Goal: Browse casually: Explore the website without a specific task or goal

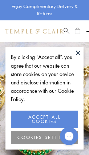
click at [34, 117] on button "ACCEPT ALL COOKIES" at bounding box center [44, 118] width 67 height 17
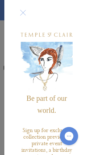
click at [17, 2] on div "Be part of our world. Sign up for exclusive collection previews, private event …" at bounding box center [46, 77] width 85 height 155
click at [19, 4] on div "Be part of our world. Sign up for exclusive collection previews, private event …" at bounding box center [46, 77] width 85 height 155
click at [20, 5] on div "Be part of our world. Sign up for exclusive collection previews, private event …" at bounding box center [46, 77] width 85 height 155
click at [16, 8] on div "Be part of our world. Sign up for exclusive collection previews, private event …" at bounding box center [46, 77] width 85 height 155
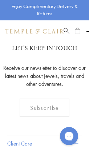
click at [18, 13] on div "Be part of our world. Sign up for exclusive collection previews, private event …" at bounding box center [44, 77] width 89 height 155
